Goal: Information Seeking & Learning: Learn about a topic

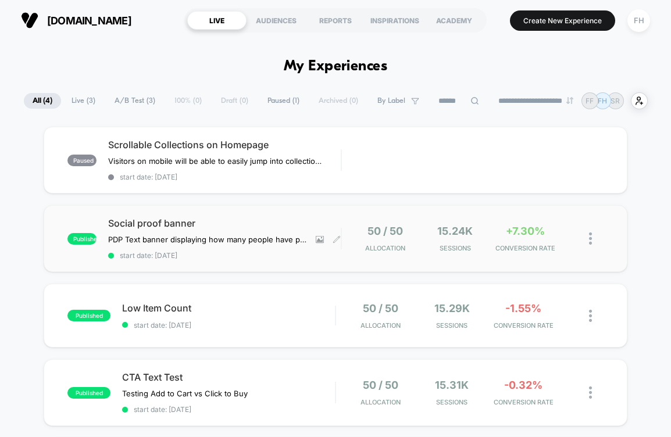
click at [298, 221] on span "Social proof banner" at bounding box center [224, 223] width 232 height 12
